Goal: Use online tool/utility: Utilize a website feature to perform a specific function

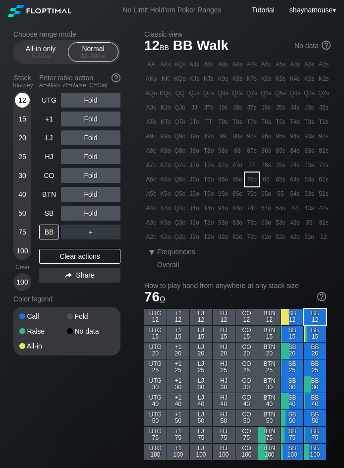
click at [23, 104] on div "12" at bounding box center [22, 100] width 15 height 15
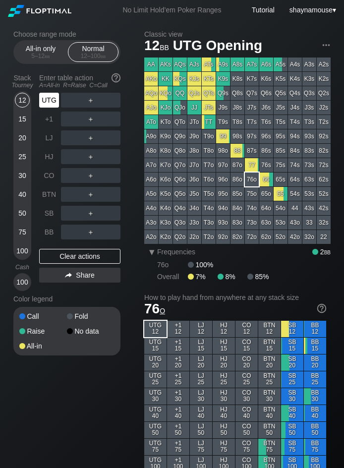
click at [42, 104] on div "UTG" at bounding box center [49, 100] width 20 height 15
click at [71, 106] on div "A ✕" at bounding box center [70, 100] width 19 height 15
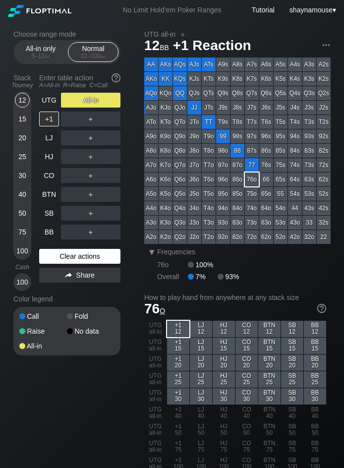
click at [83, 259] on div "Clear actions" at bounding box center [79, 256] width 81 height 15
click at [83, 260] on div "Clear actions" at bounding box center [79, 256] width 81 height 15
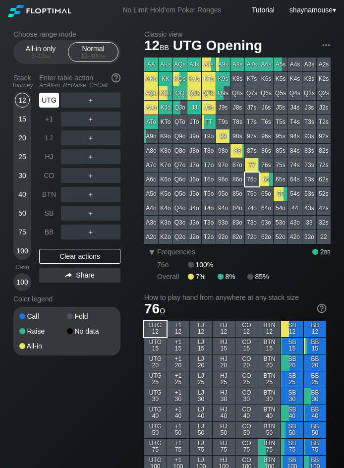
click at [46, 104] on div "UTG" at bounding box center [49, 100] width 20 height 15
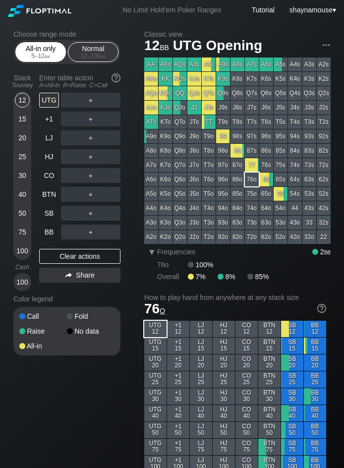
click at [39, 53] on div "5 – 12 bb" at bounding box center [41, 56] width 42 height 7
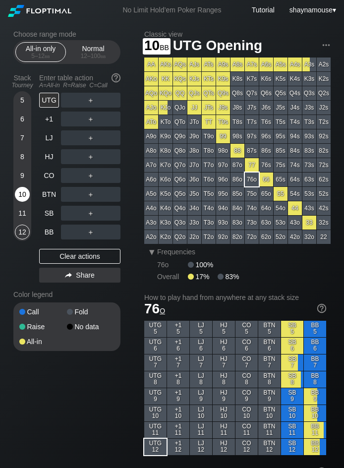
click at [18, 197] on div "10" at bounding box center [22, 194] width 15 height 15
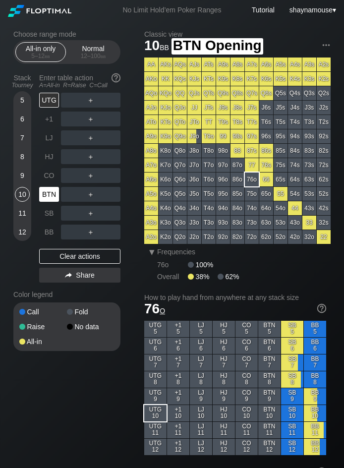
click at [58, 196] on div "BTN" at bounding box center [49, 194] width 20 height 15
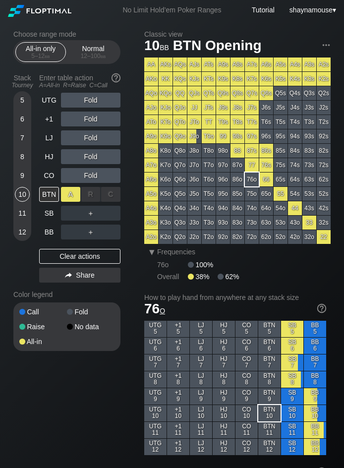
click at [67, 196] on div "A ✕" at bounding box center [70, 194] width 19 height 15
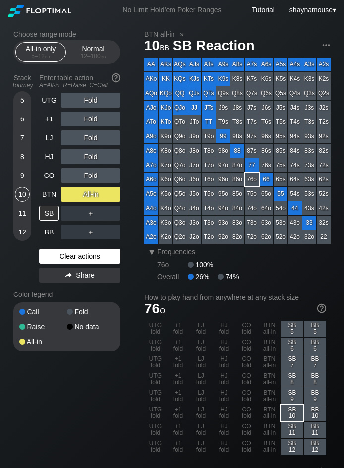
click at [58, 260] on div "Clear actions" at bounding box center [79, 256] width 81 height 15
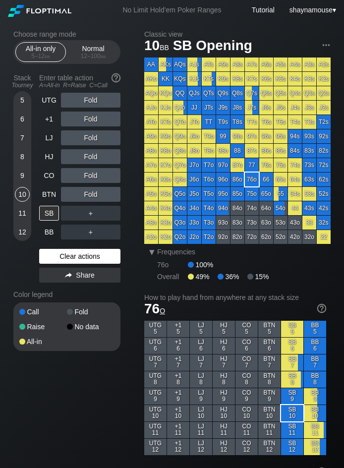
click at [61, 262] on div "Clear actions" at bounding box center [79, 256] width 81 height 15
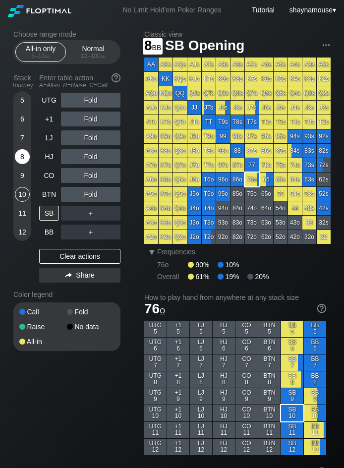
click at [21, 164] on div "8" at bounding box center [22, 158] width 15 height 19
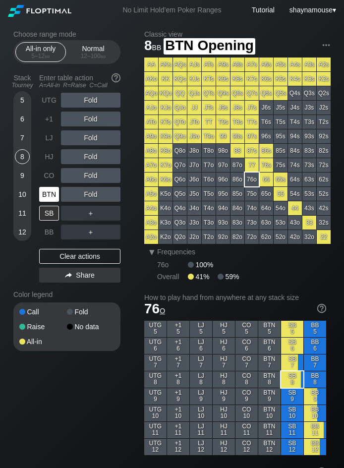
click at [52, 195] on div "BTN" at bounding box center [49, 194] width 20 height 15
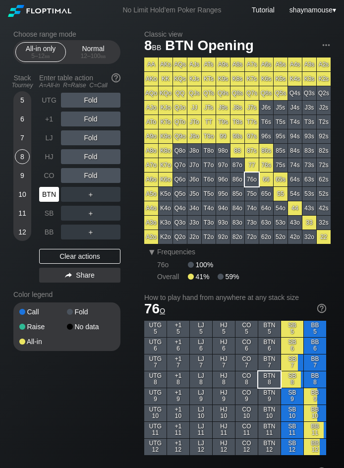
click at [52, 195] on div "BTN" at bounding box center [49, 194] width 20 height 15
